Goal: Task Accomplishment & Management: Use online tool/utility

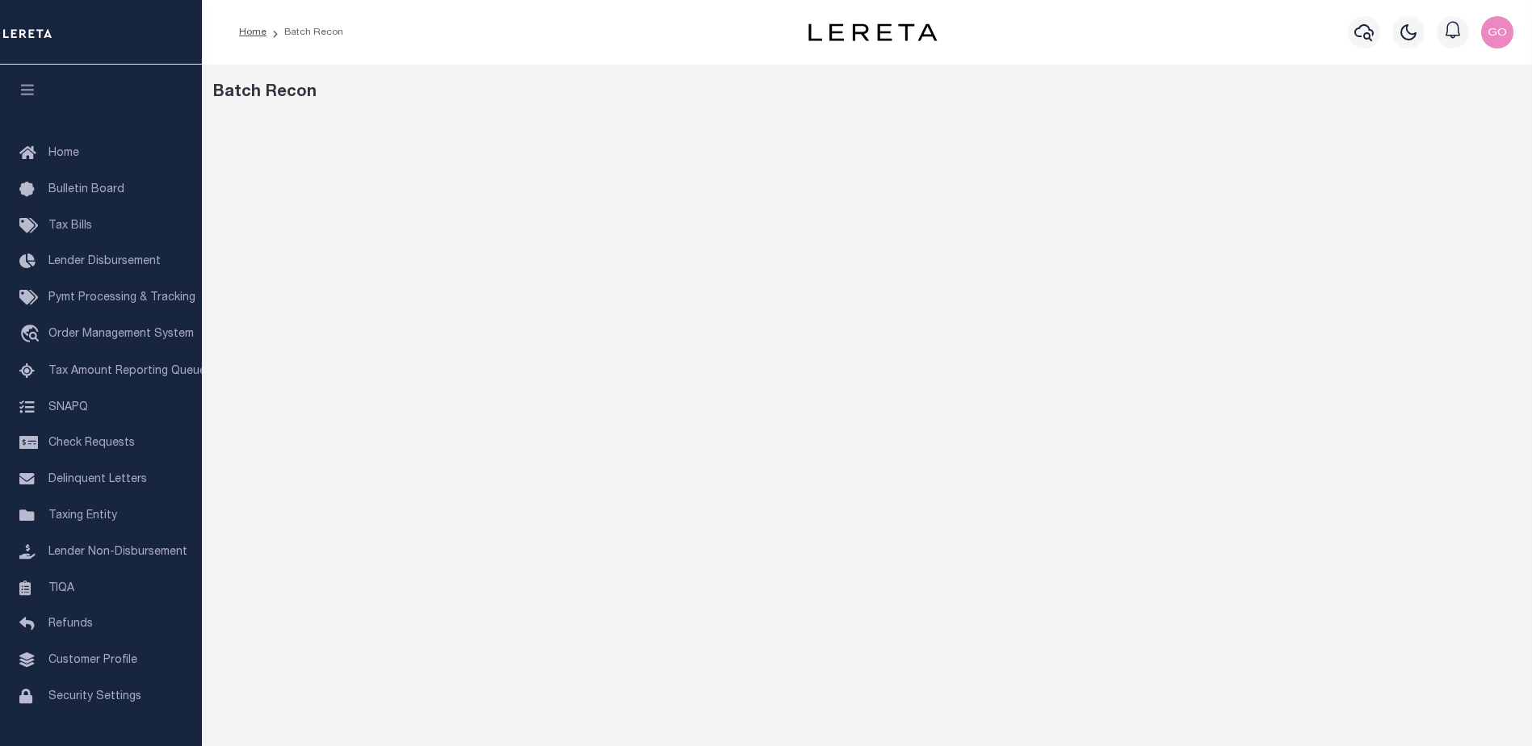
scroll to position [25, 0]
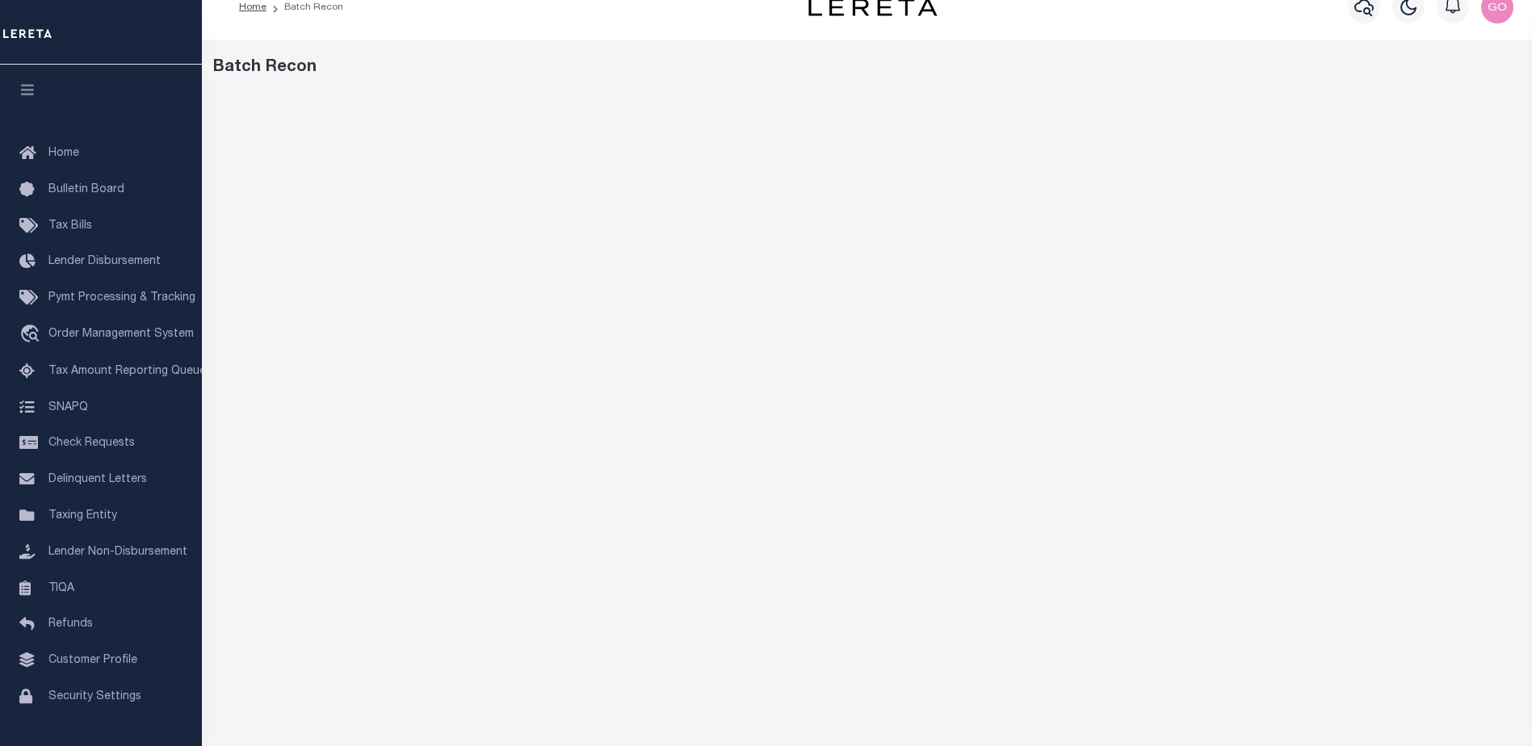
click at [1061, 83] on div "Batch Recon" at bounding box center [867, 515] width 1330 height 950
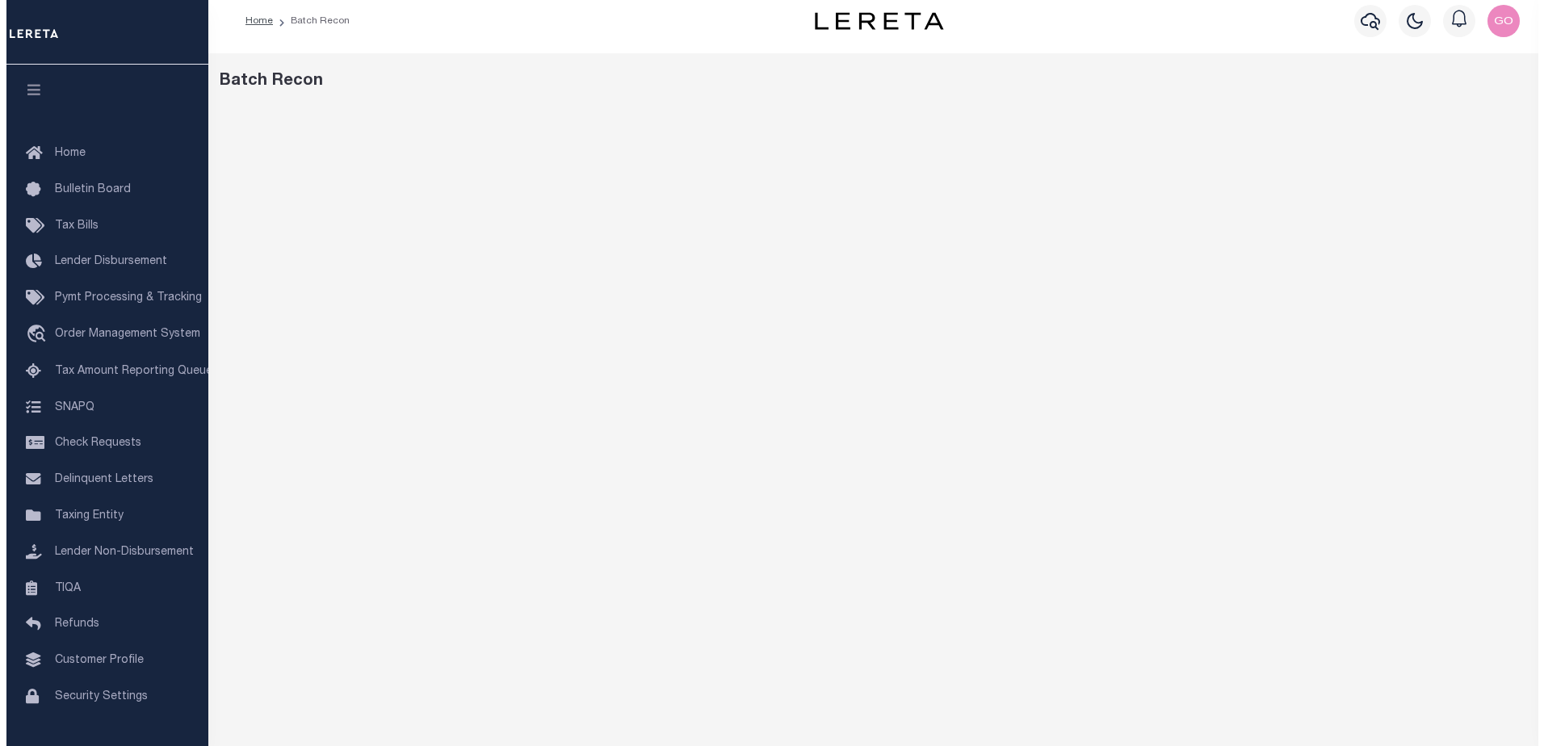
scroll to position [0, 0]
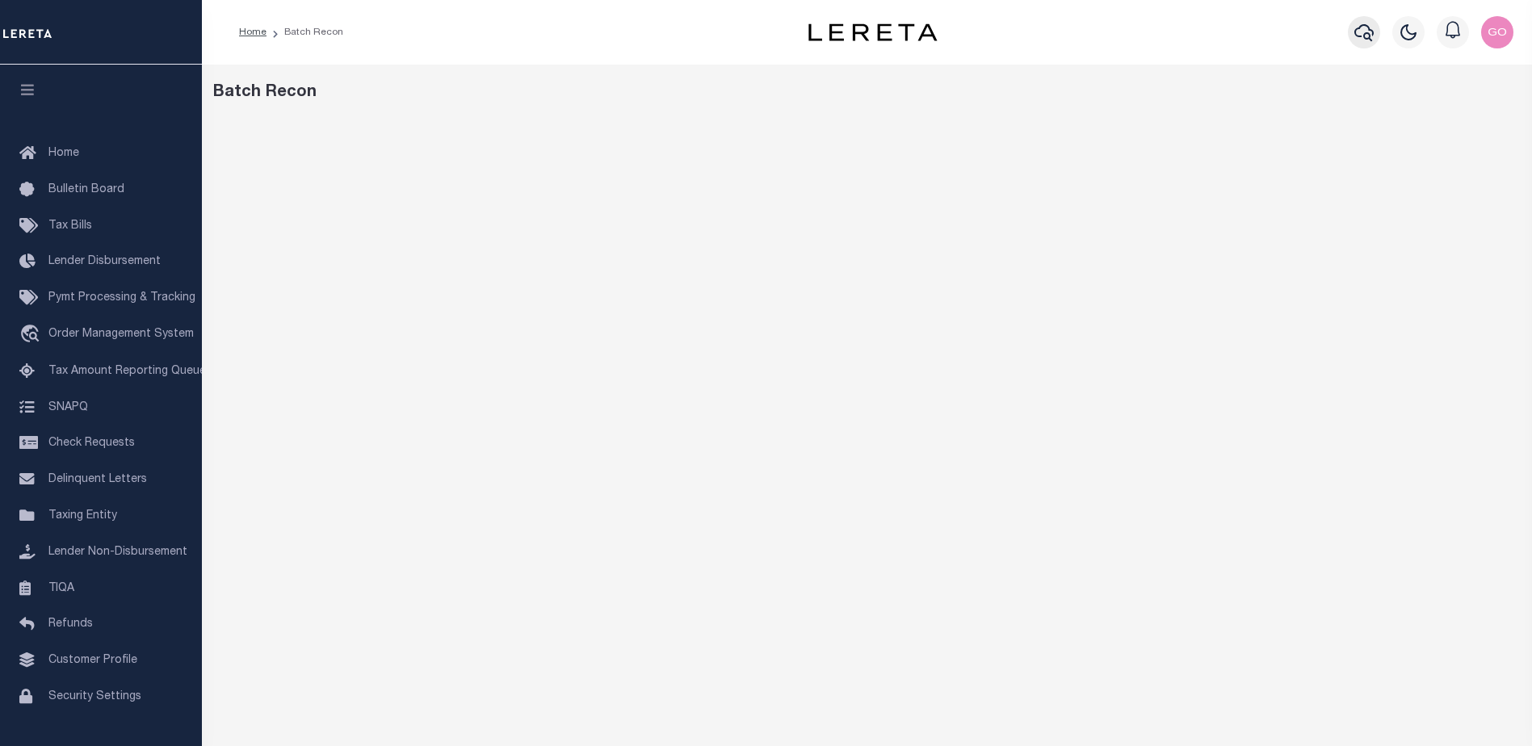
click at [1369, 32] on icon "button" at bounding box center [1363, 32] width 19 height 19
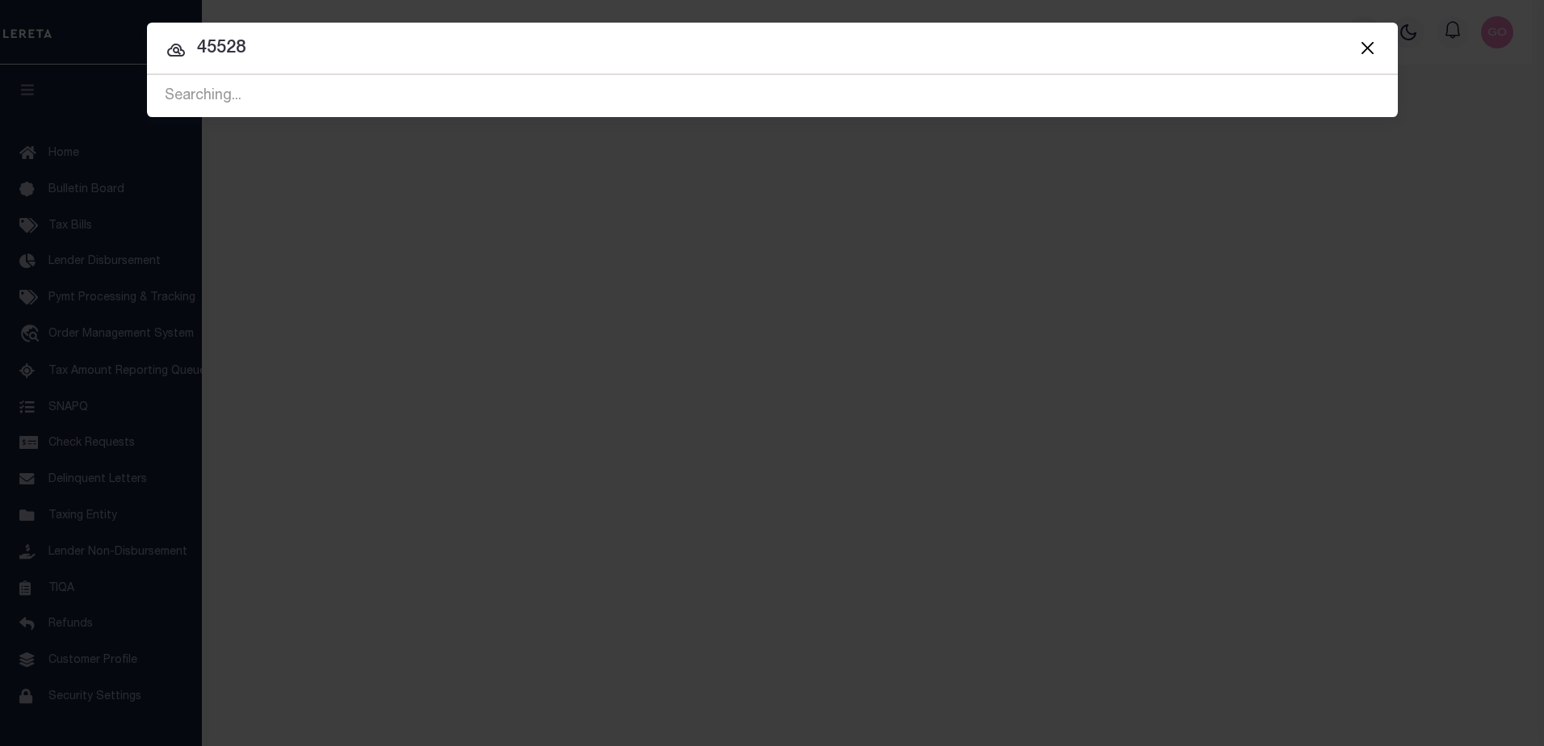
type input "45528"
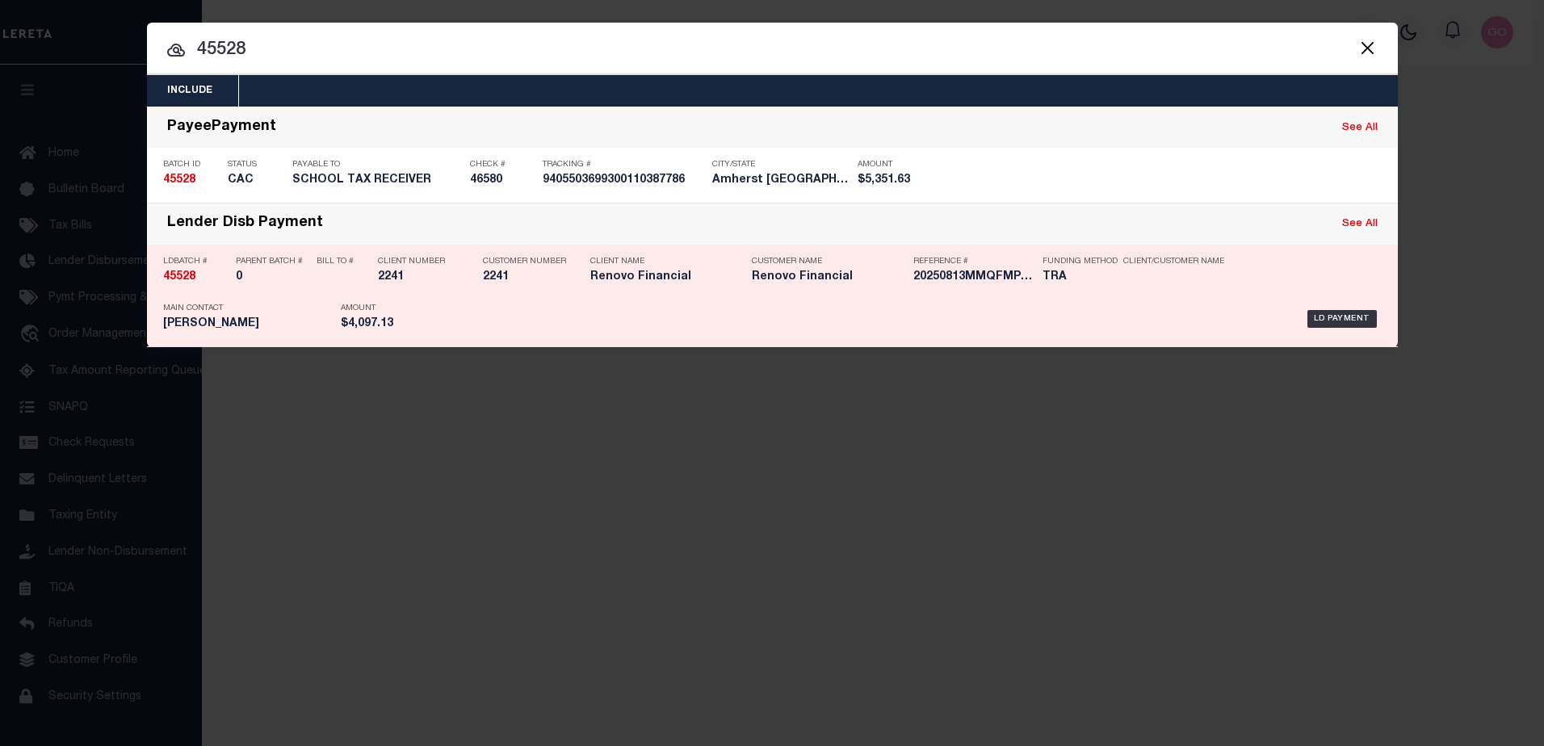
click at [181, 279] on strong "45528" at bounding box center [179, 276] width 32 height 11
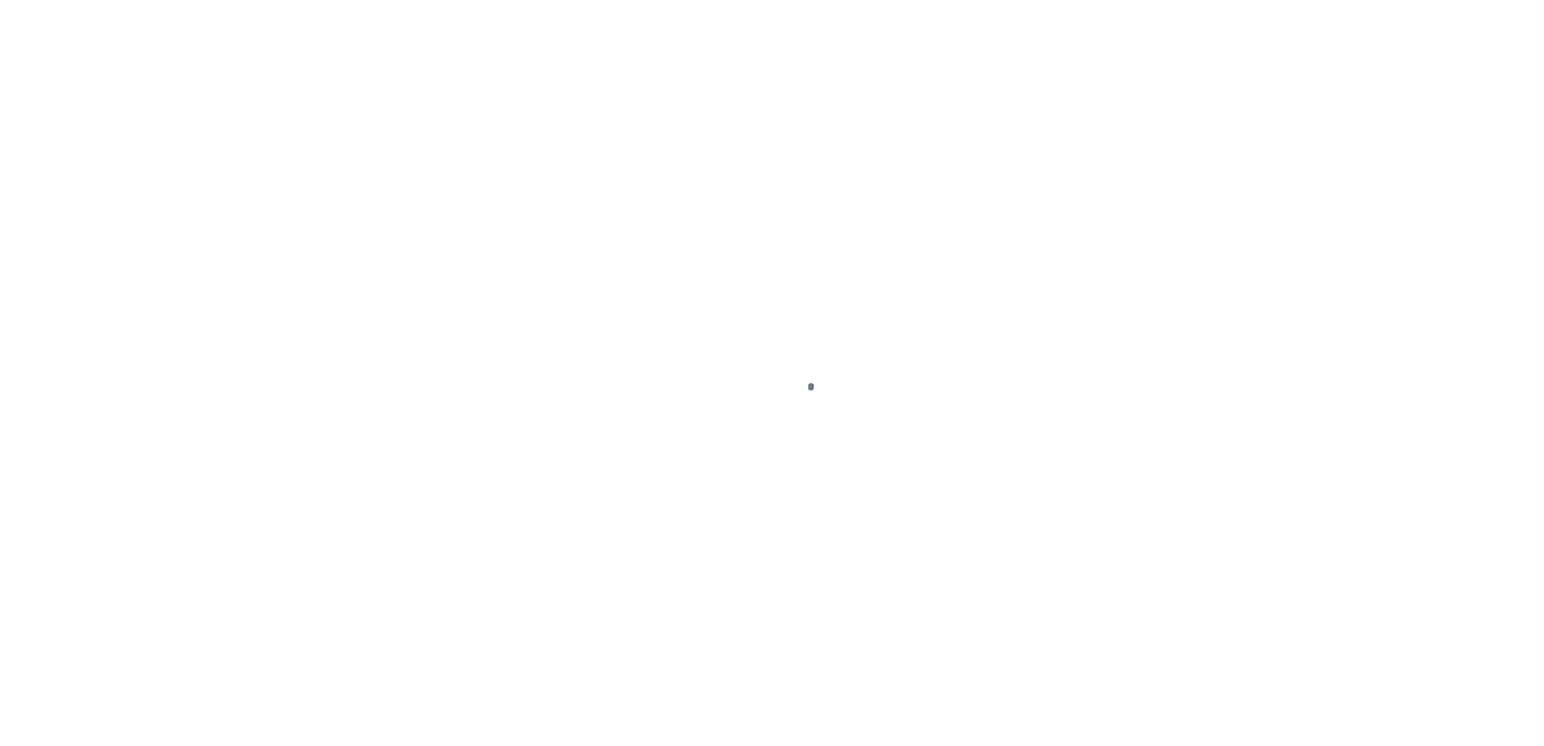
type input "$0.00"
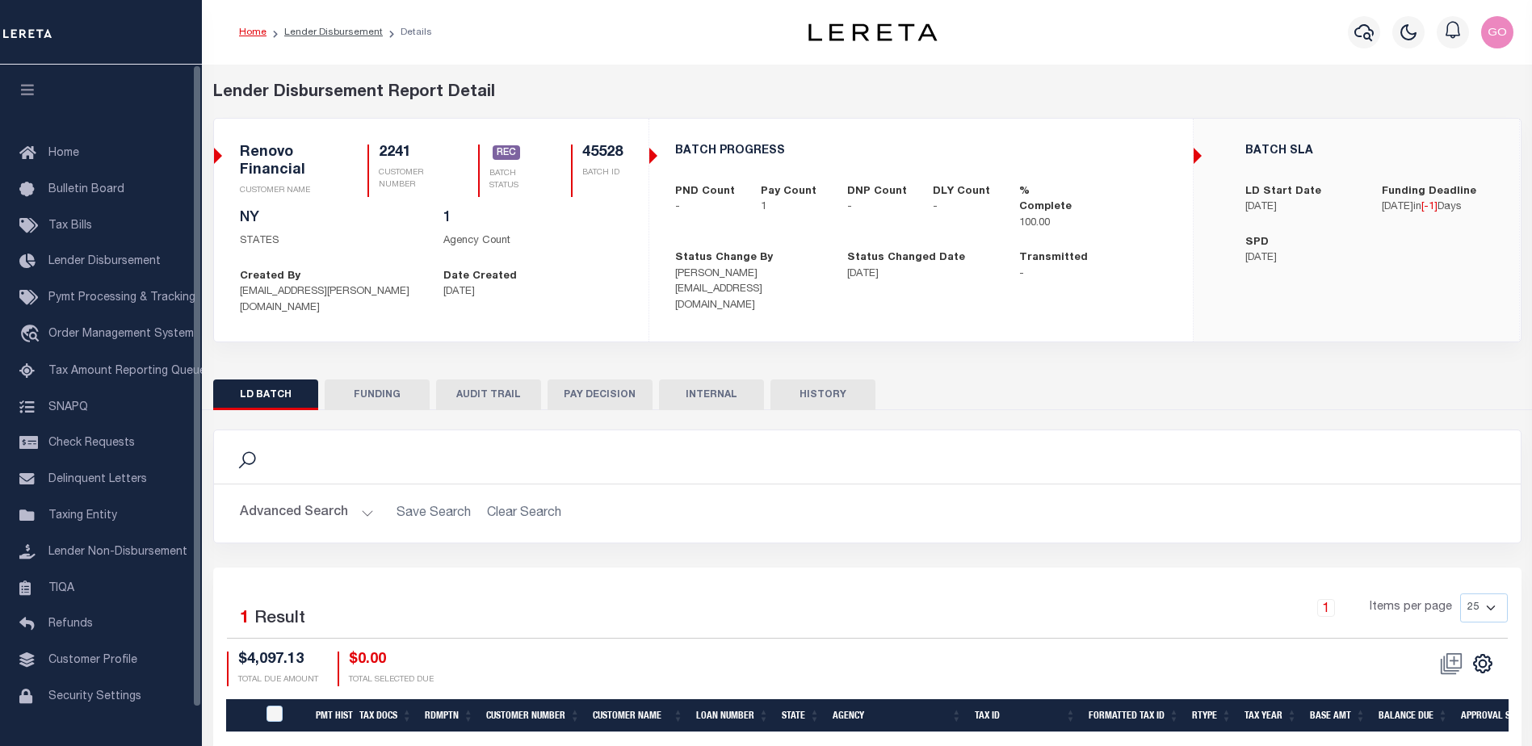
click at [365, 381] on button "FUNDING" at bounding box center [377, 394] width 105 height 31
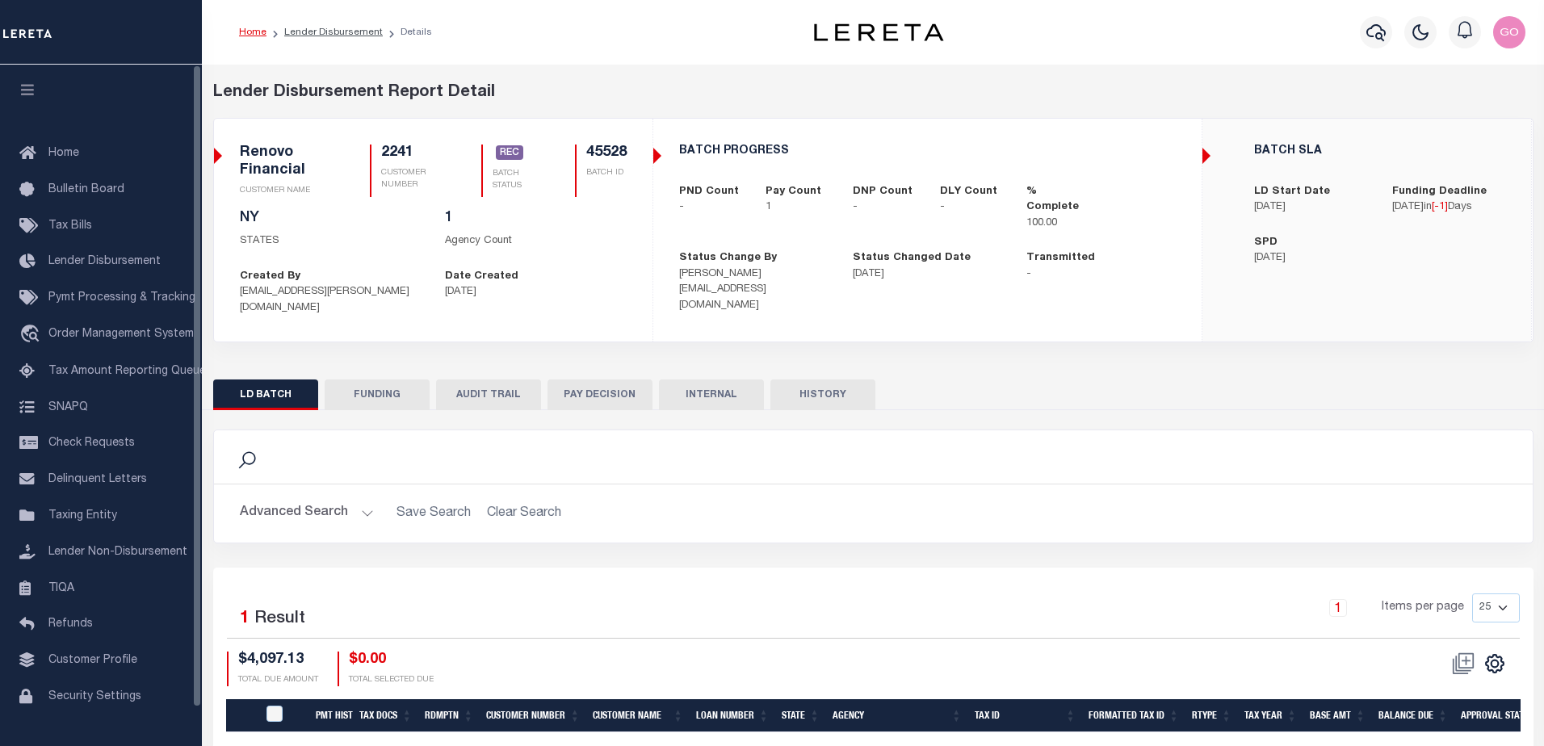
type input "$4,097.13"
type input "$0"
type input "08/13/2025"
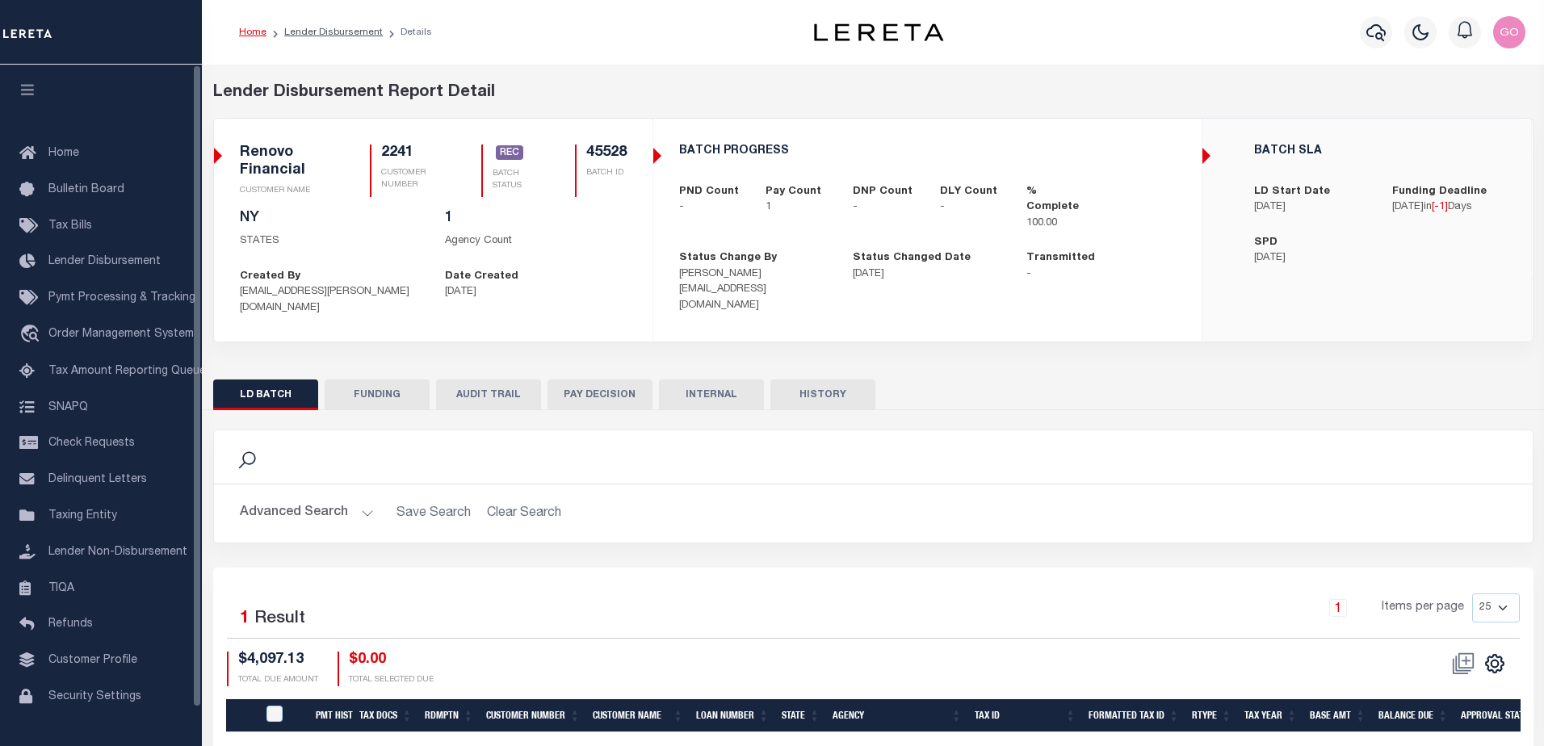
type input "20250813MMQFMP2700342108131755FT03"
type input "08/14/2025"
select select "100"
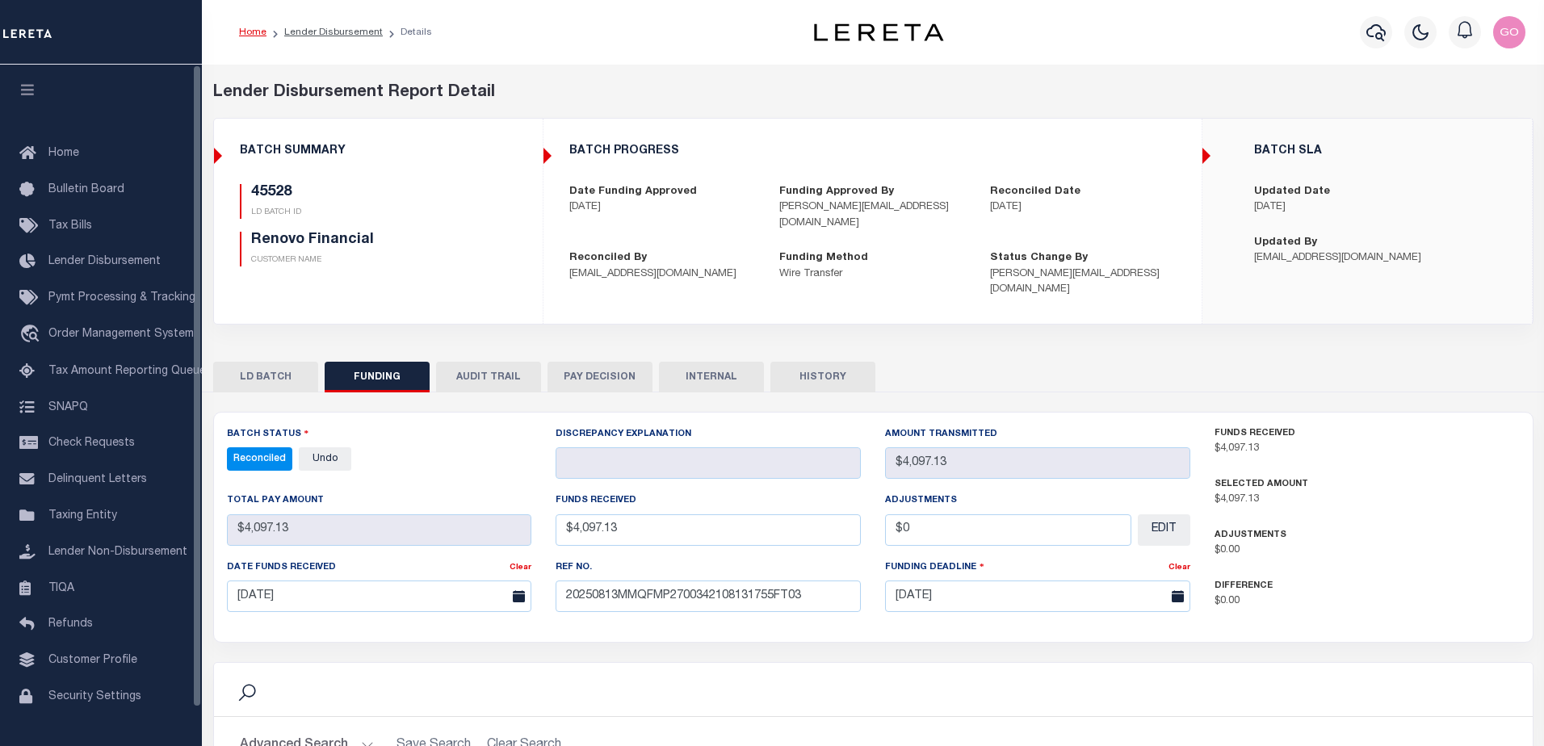
select select "100"
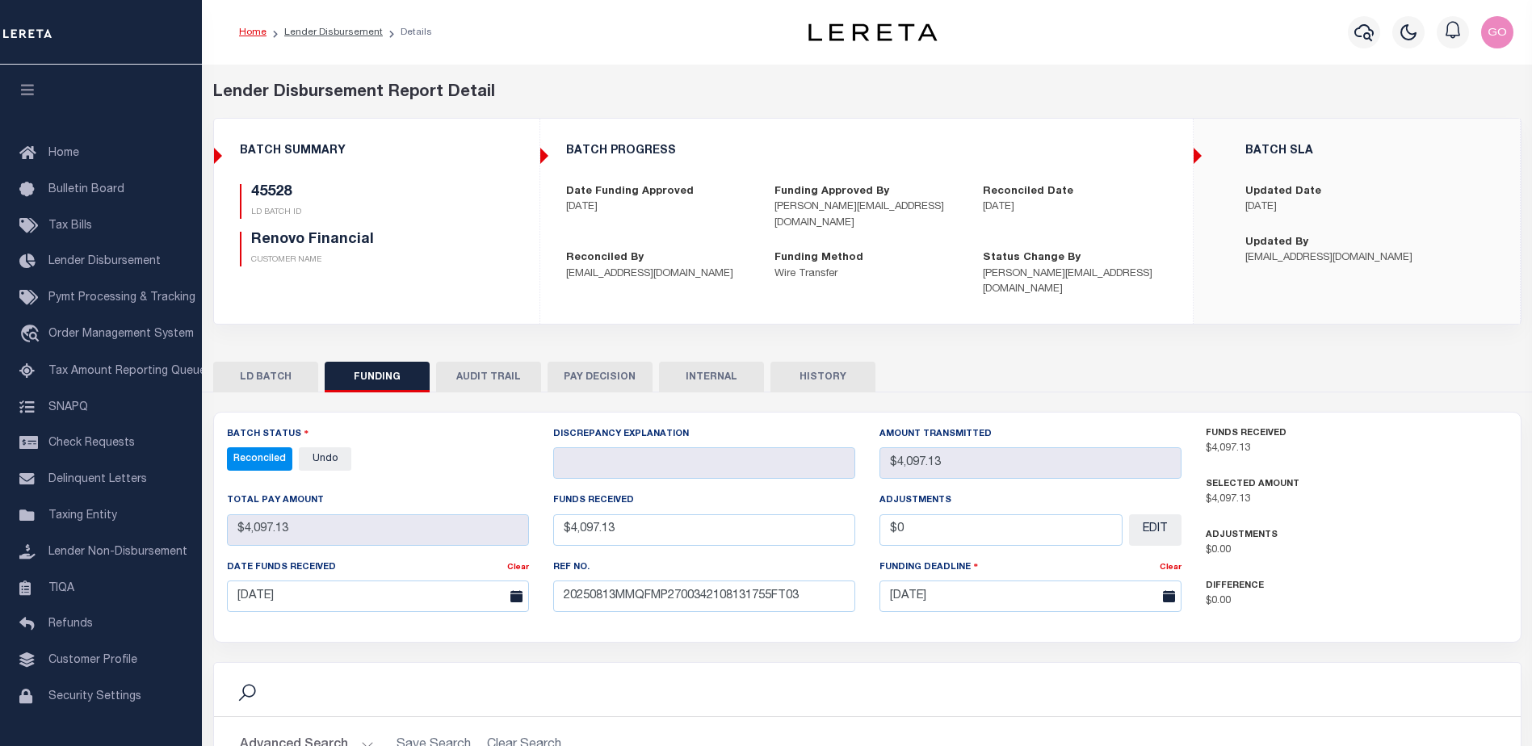
click at [707, 362] on button "INTERNAL" at bounding box center [711, 377] width 105 height 31
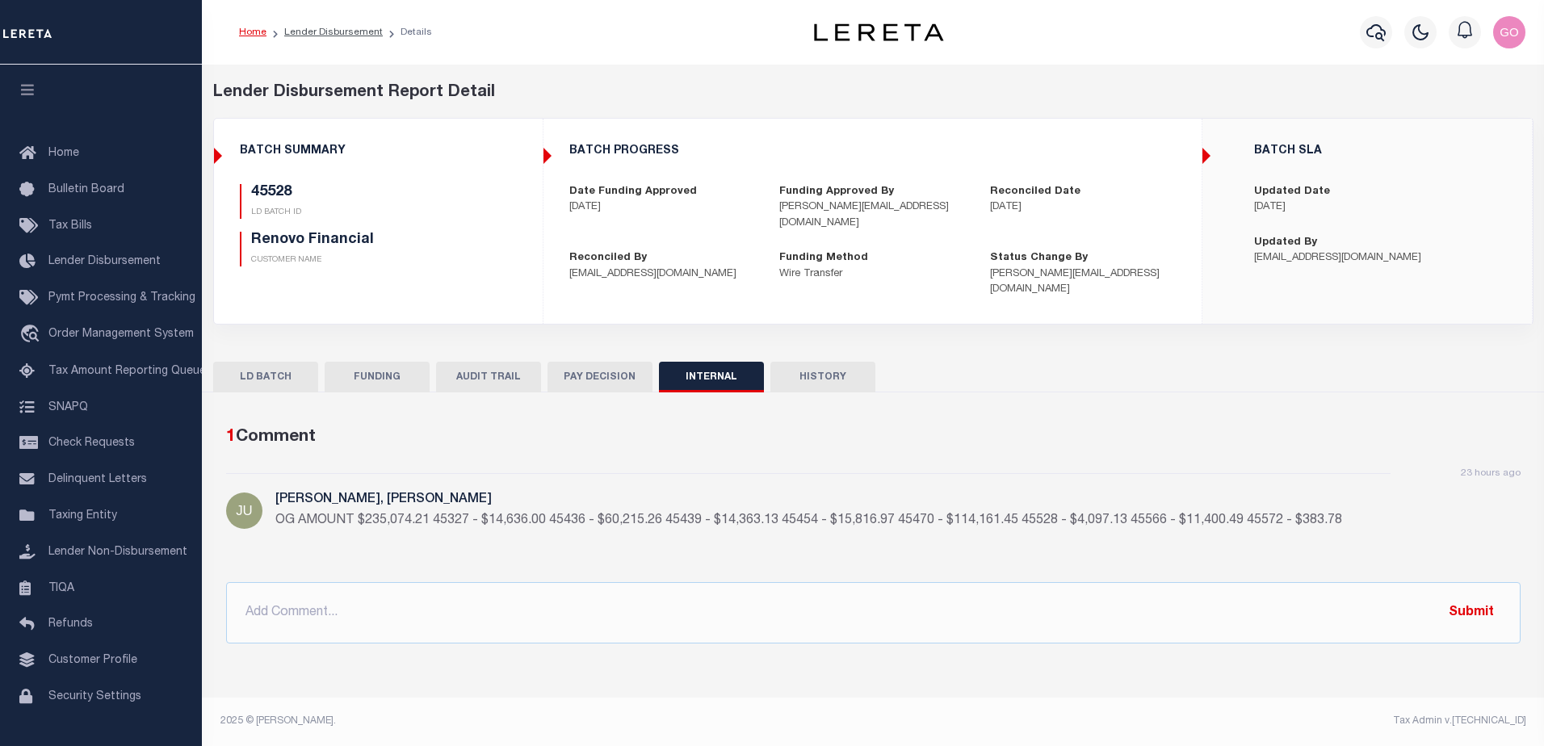
click at [380, 362] on button "FUNDING" at bounding box center [377, 377] width 105 height 31
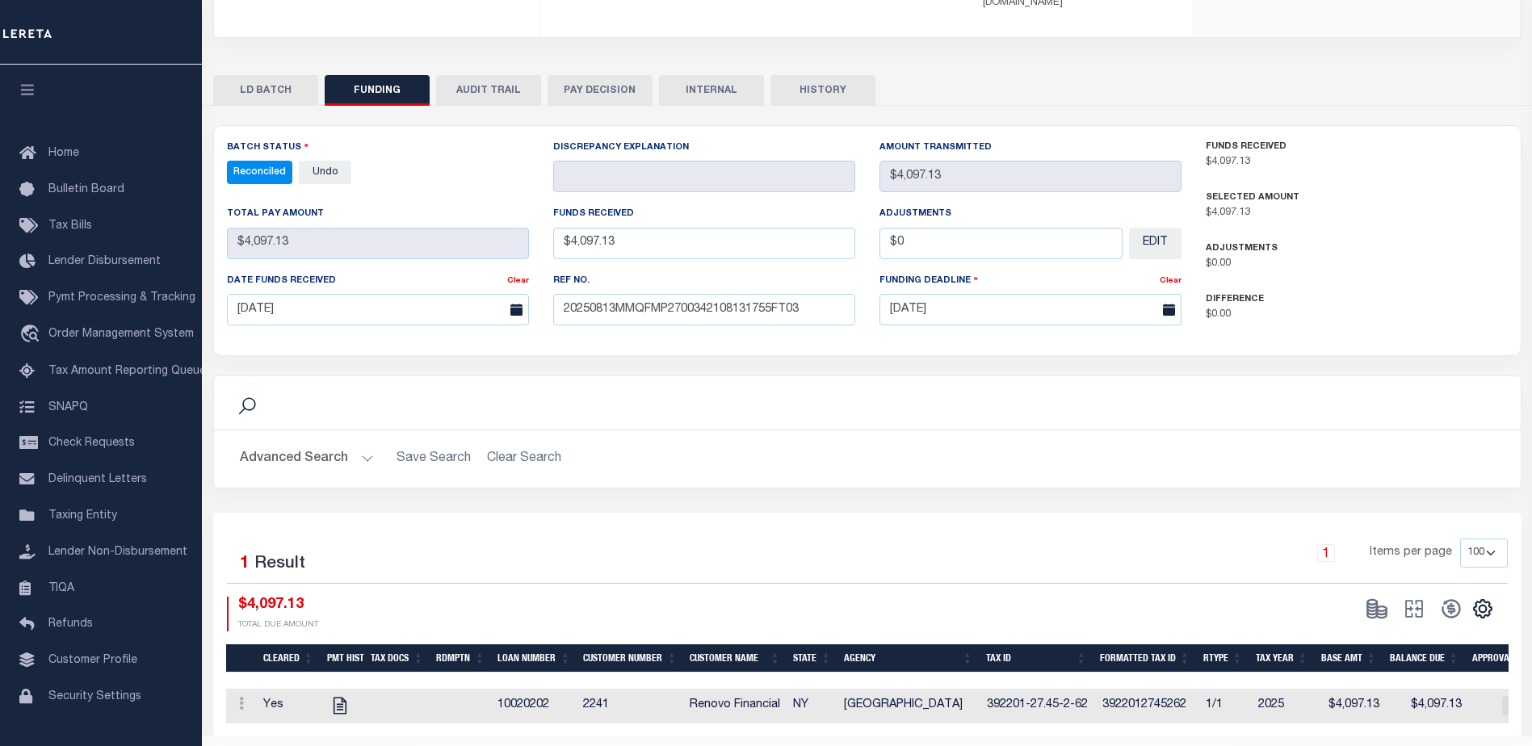
scroll to position [318, 0]
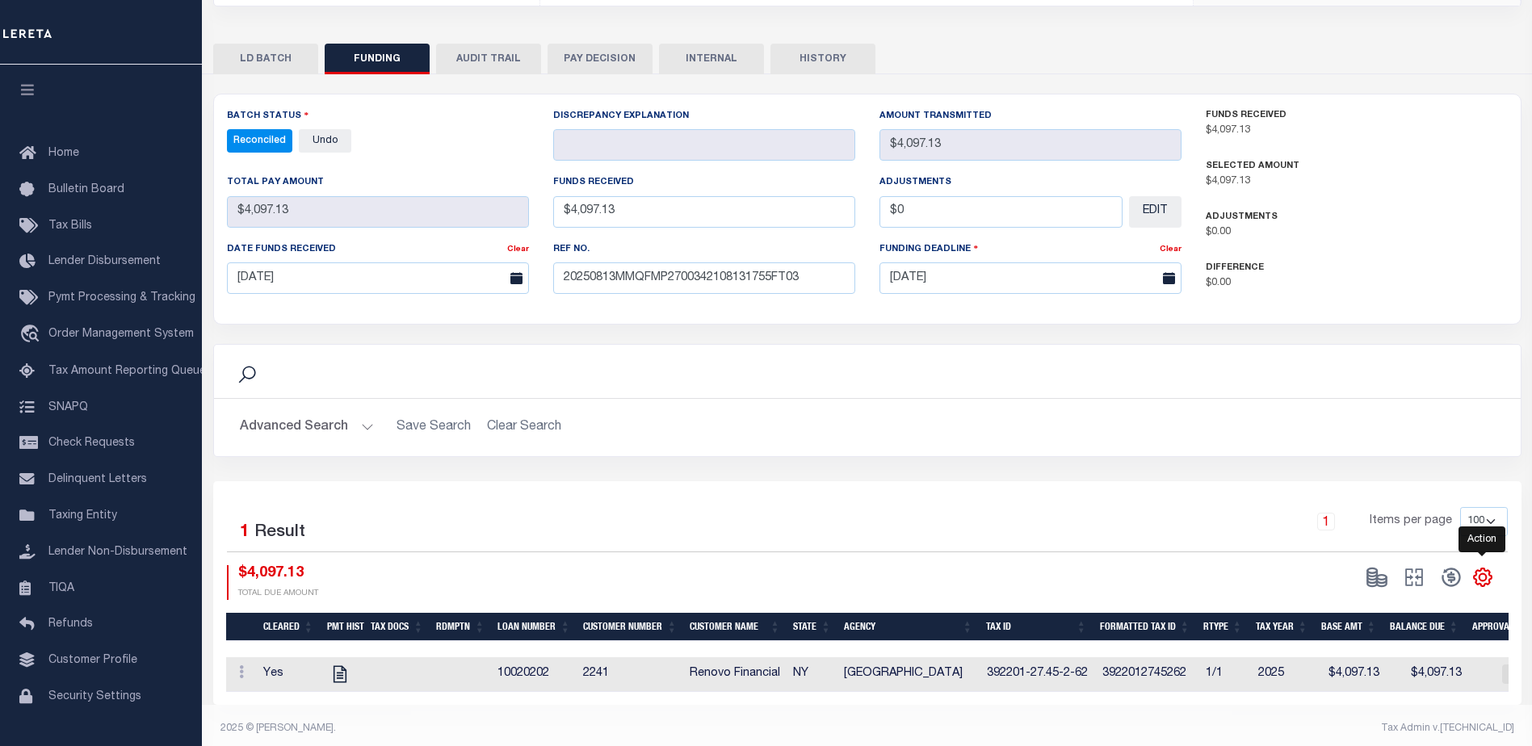
click at [1484, 567] on icon "" at bounding box center [1482, 577] width 21 height 21
click at [1377, 354] on span "CSV" at bounding box center [1365, 359] width 24 height 11
